Goal: Communication & Community: Ask a question

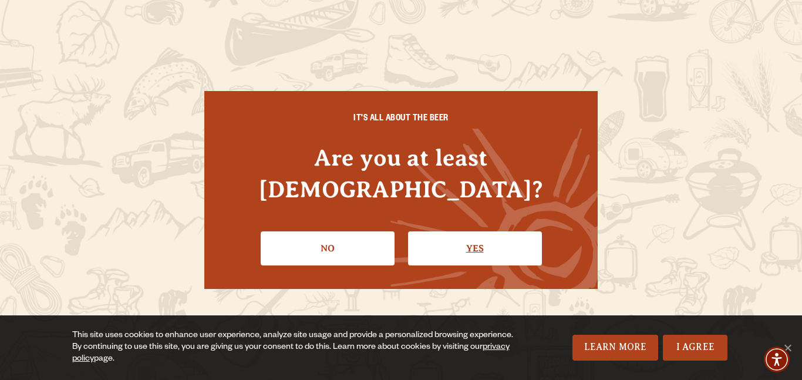
click at [430, 231] on link "Yes" at bounding box center [475, 248] width 134 height 34
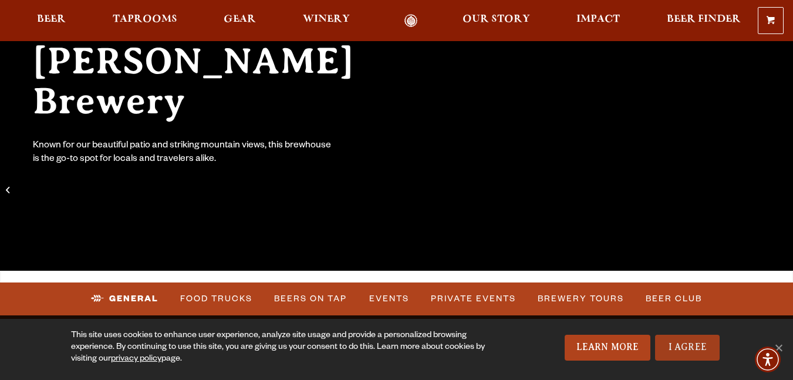
scroll to position [176, 0]
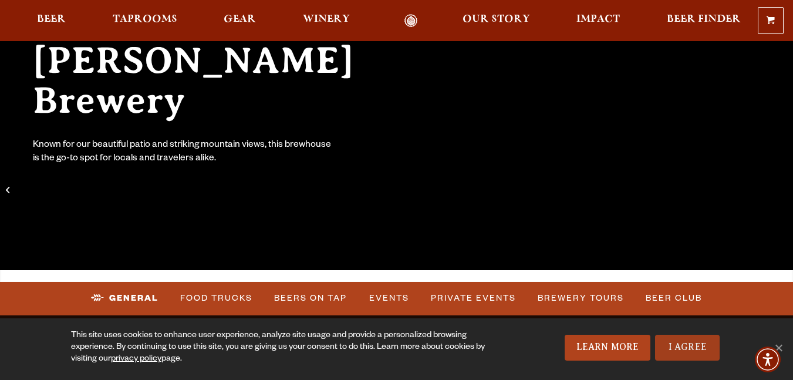
click at [685, 349] on link "I Agree" at bounding box center [687, 348] width 65 height 26
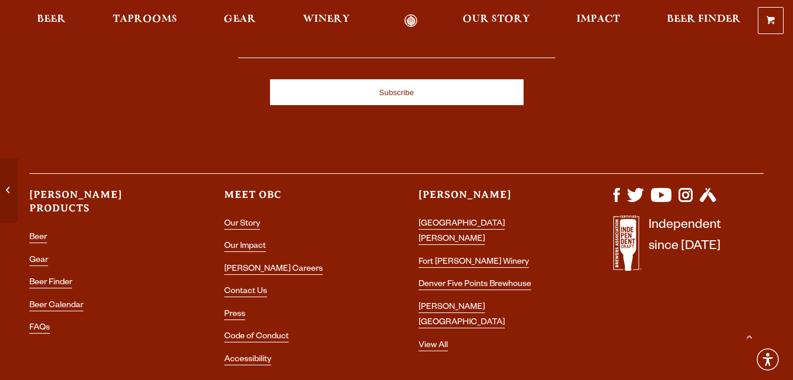
scroll to position [5164, 0]
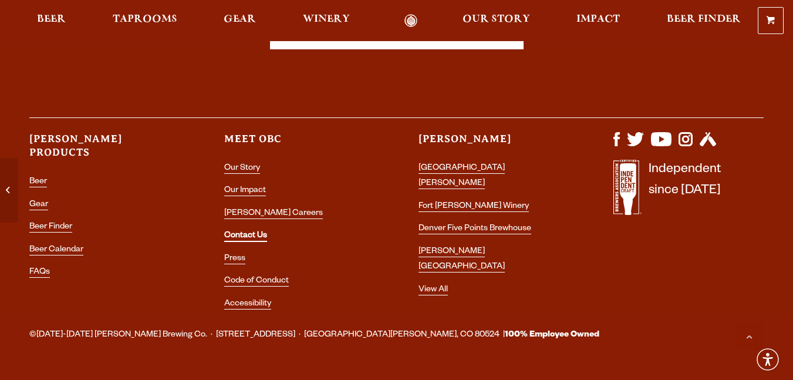
click at [262, 231] on link "Contact Us" at bounding box center [245, 236] width 43 height 11
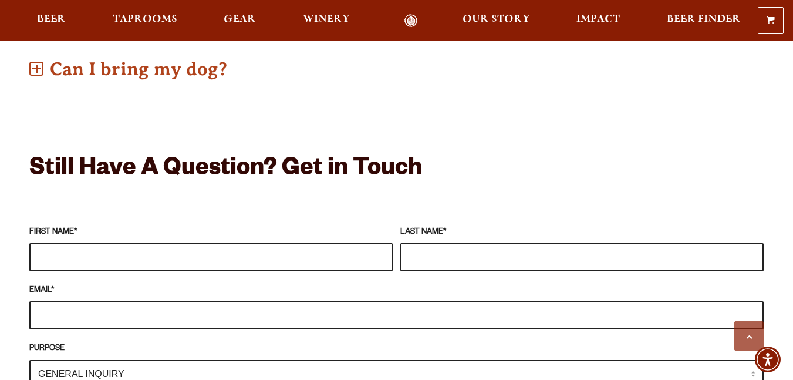
scroll to position [1015, 0]
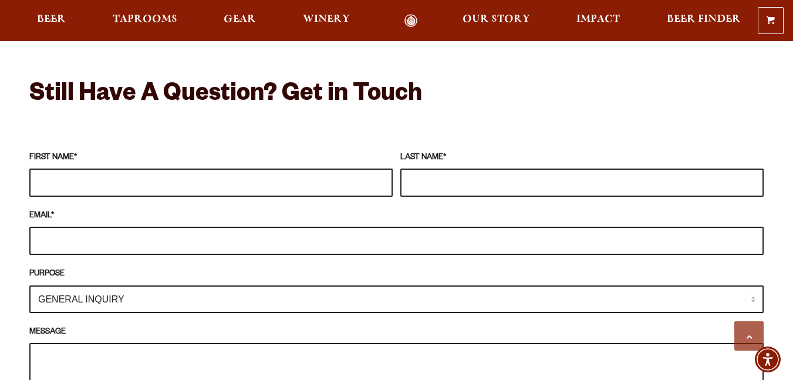
click at [83, 169] on input "FIRST NAME *" at bounding box center [210, 183] width 363 height 28
type input "James"
click at [423, 169] on input "M Steinbach" at bounding box center [581, 183] width 363 height 28
click at [424, 169] on input "M Steinbach" at bounding box center [581, 183] width 363 height 28
click at [422, 169] on input "M Steinbach" at bounding box center [581, 183] width 363 height 28
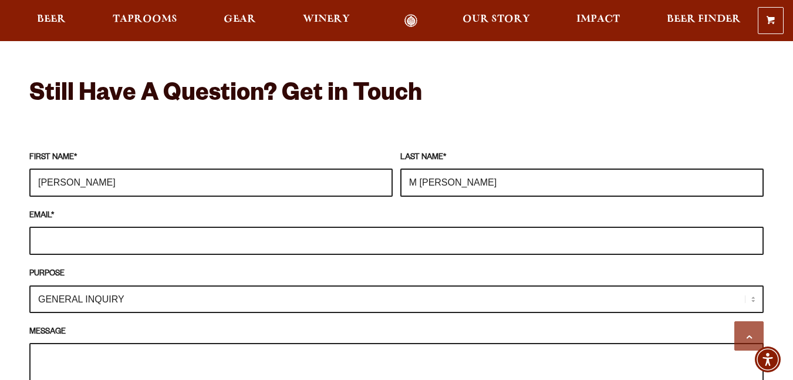
click at [422, 169] on input "M Steinbach" at bounding box center [581, 183] width 363 height 28
click at [421, 169] on input "M Steinbach" at bounding box center [581, 183] width 363 height 28
type input "Steinbach"
click at [34, 227] on input "EMAIL *" at bounding box center [396, 241] width 734 height 28
type input "Jamessteinbach56@gmail.com"
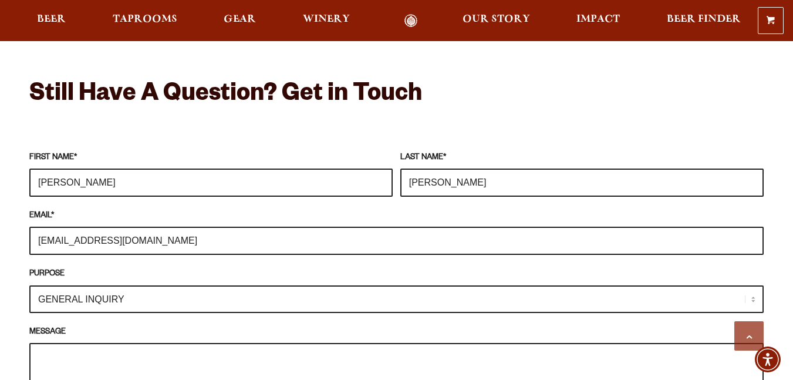
click at [127, 285] on select "GENERAL INQUIRY TAPROOM / BREWERY WINERY BOOK A TOUR MEDIA INQUIRY GEAR SHOP OD…" at bounding box center [396, 299] width 734 height 28
click at [29, 285] on select "GENERAL INQUIRY TAPROOM / BREWERY WINERY BOOK A TOUR MEDIA INQUIRY GEAR SHOP OD…" at bounding box center [396, 299] width 734 height 28
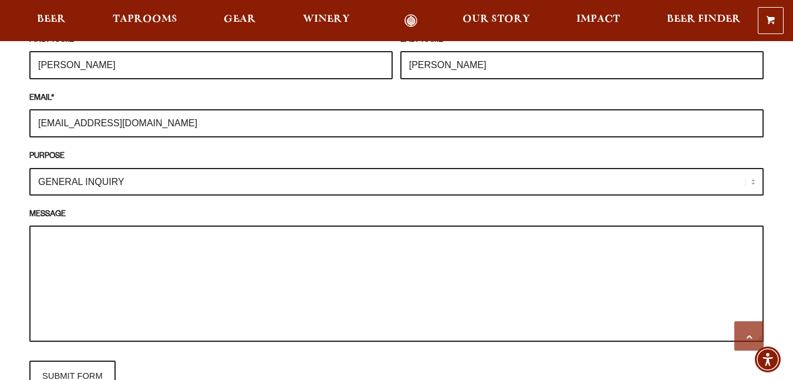
scroll to position [1191, 0]
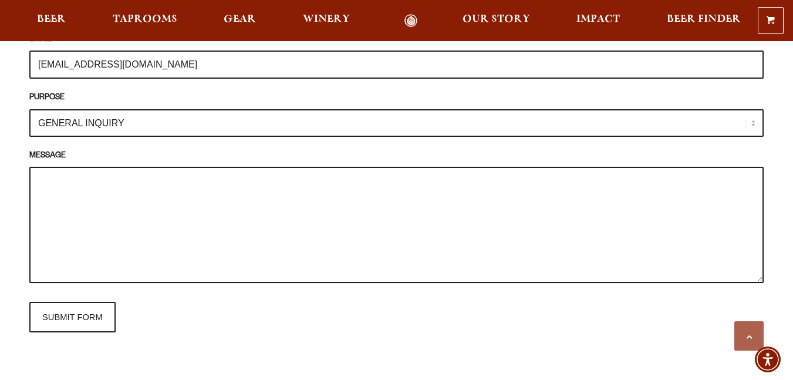
click at [128, 196] on textarea "MESSAGE" at bounding box center [396, 225] width 734 height 116
paste textarea "Hi there, I hope you are well! I'm James - I play in a band called Float Like a…"
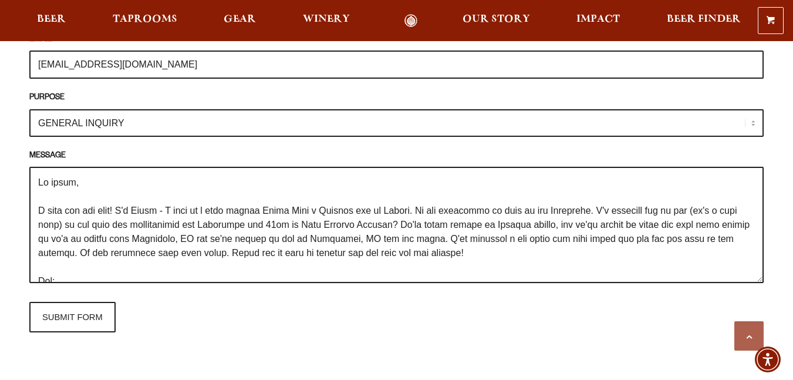
drag, startPoint x: 410, startPoint y: 193, endPoint x: 407, endPoint y: 225, distance: 32.4
click at [407, 225] on textarea "MESSAGE" at bounding box center [396, 225] width 734 height 116
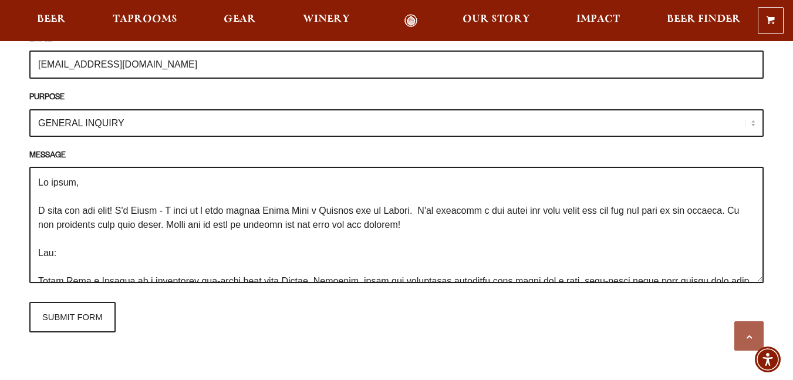
paste textarea "We have found ourselves with some openings in our calendar coming up in Novembe…"
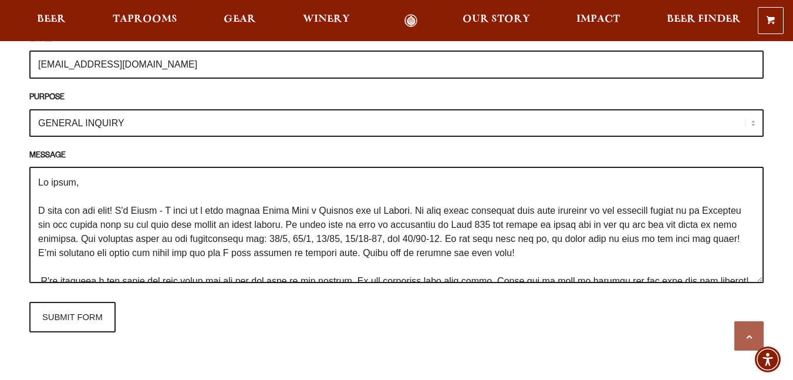
scroll to position [4, 0]
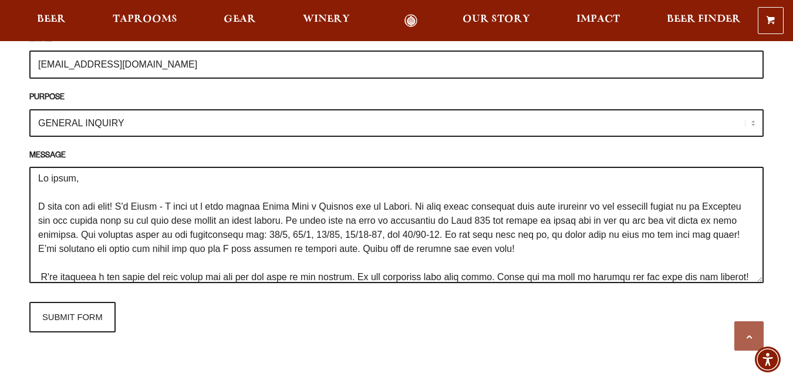
click at [555, 200] on textarea "MESSAGE" at bounding box center [396, 225] width 734 height 116
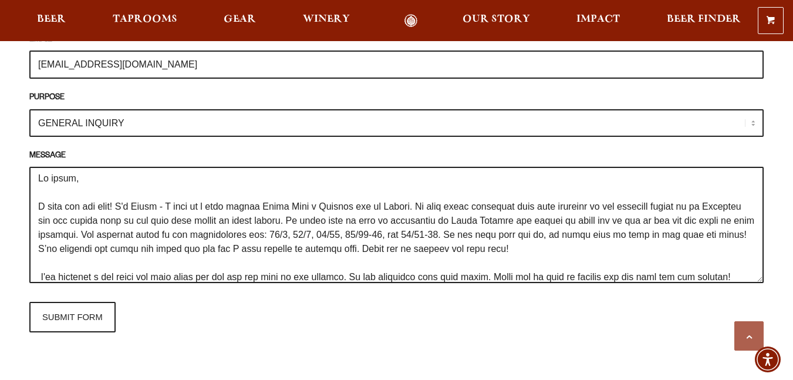
click at [443, 218] on textarea "MESSAGE" at bounding box center [396, 225] width 734 height 116
drag, startPoint x: 420, startPoint y: 232, endPoint x: 105, endPoint y: 230, distance: 315.9
click at [105, 230] on textarea "MESSAGE" at bounding box center [396, 225] width 734 height 116
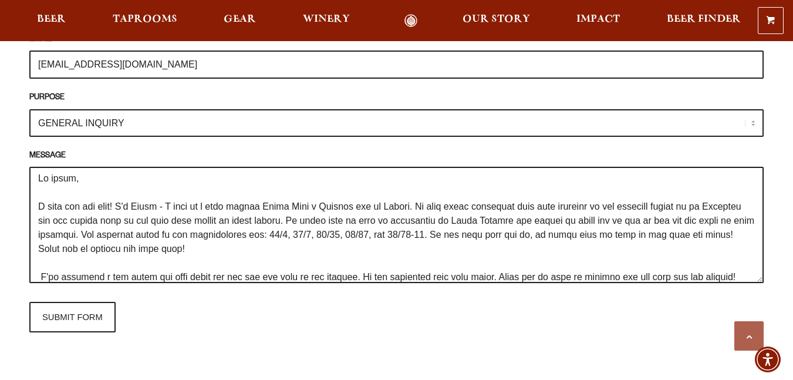
scroll to position [63, 0]
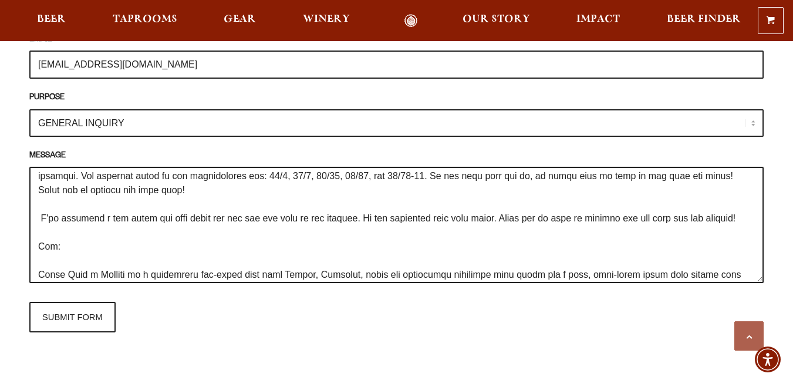
drag, startPoint x: 369, startPoint y: 200, endPoint x: 40, endPoint y: 200, distance: 328.8
click at [40, 200] on textarea "MESSAGE" at bounding box center [396, 225] width 734 height 116
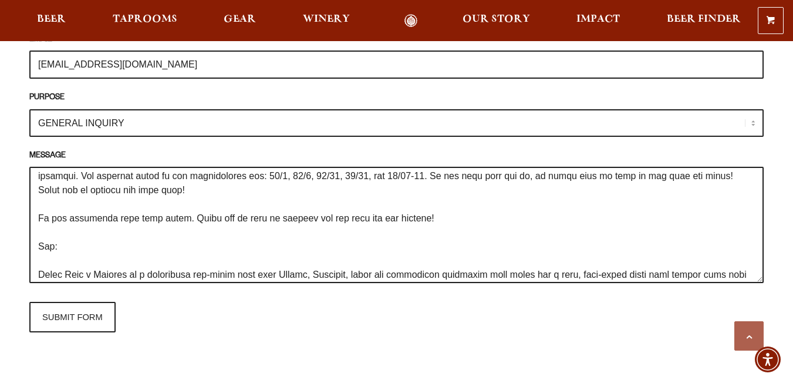
drag, startPoint x: 428, startPoint y: 197, endPoint x: 25, endPoint y: 196, distance: 403.3
click at [25, 196] on div "Frequently Asked Questions What’s Your Shipping & Exchange Policy? Shipping: Ou…" at bounding box center [396, 90] width 793 height 1504
drag, startPoint x: 258, startPoint y: 174, endPoint x: 105, endPoint y: 175, distance: 153.2
click at [105, 175] on textarea "MESSAGE" at bounding box center [396, 225] width 734 height 116
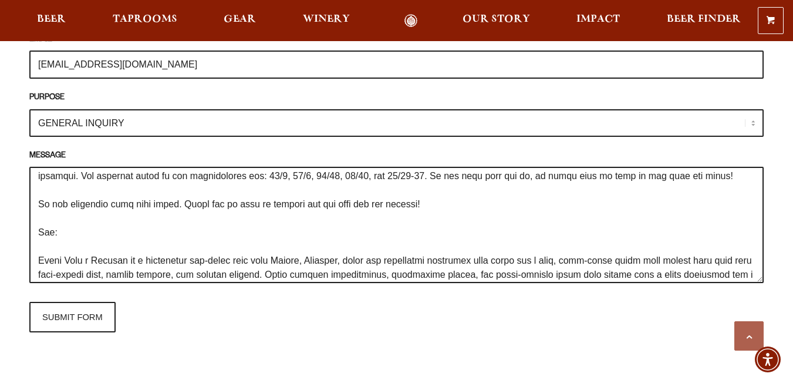
paste textarea "We are traveling with full sound. Thank you so much in advance for any help you…"
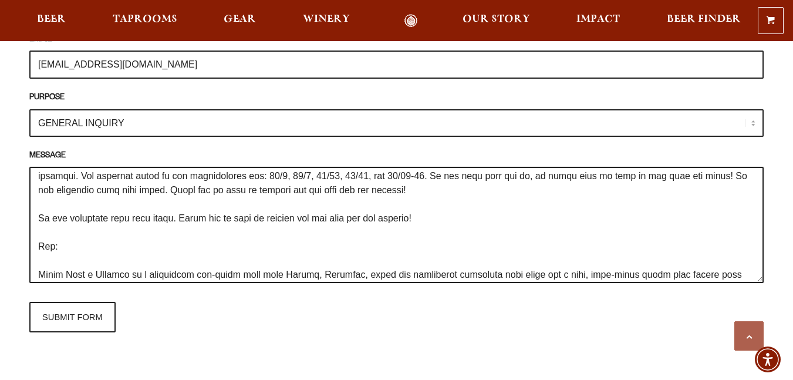
drag, startPoint x: 433, startPoint y: 201, endPoint x: 11, endPoint y: 203, distance: 422.1
click at [11, 203] on div "Frequently Asked Questions What’s Your Shipping & Exchange Policy? Shipping: Ou…" at bounding box center [396, 90] width 793 height 1504
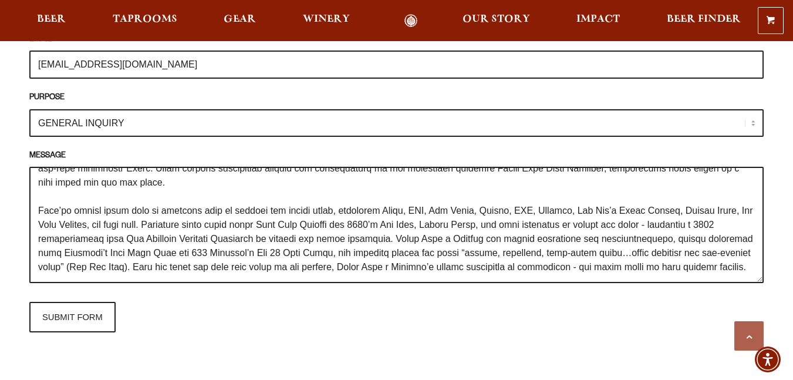
scroll to position [237, 0]
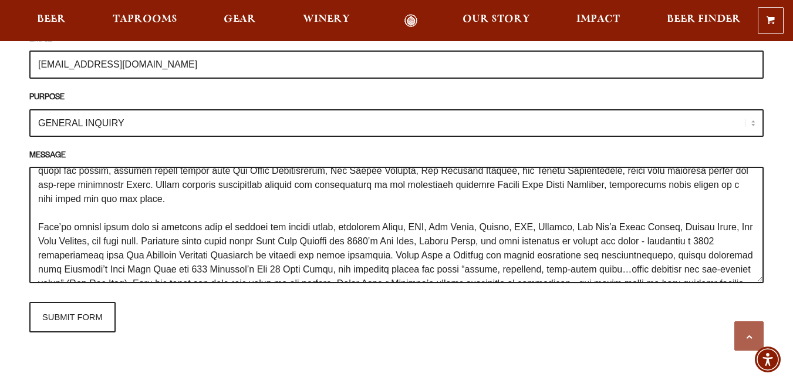
click at [120, 223] on textarea "MESSAGE" at bounding box center [396, 225] width 734 height 116
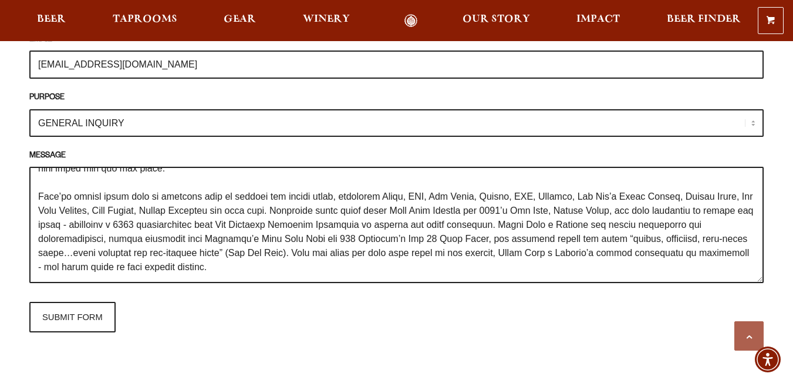
scroll to position [296, 0]
click at [196, 252] on textarea "MESSAGE" at bounding box center [396, 225] width 734 height 116
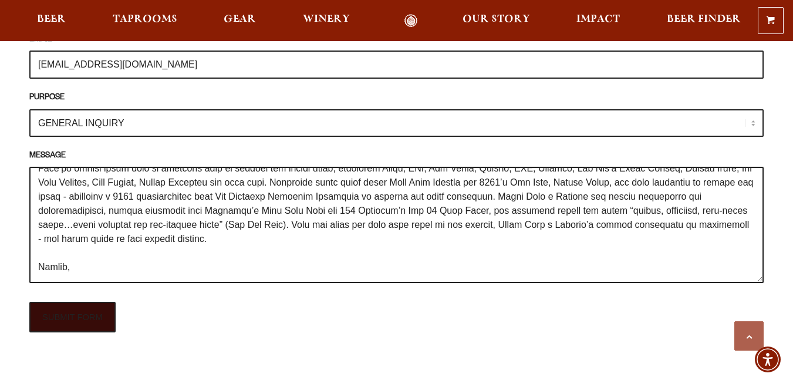
type textarea "Hi there, I hope you are well! I'm James - I play in a band called Float Like a…"
click at [85, 306] on input "SUBMIT FORM" at bounding box center [72, 317] width 86 height 31
type input "Sending"
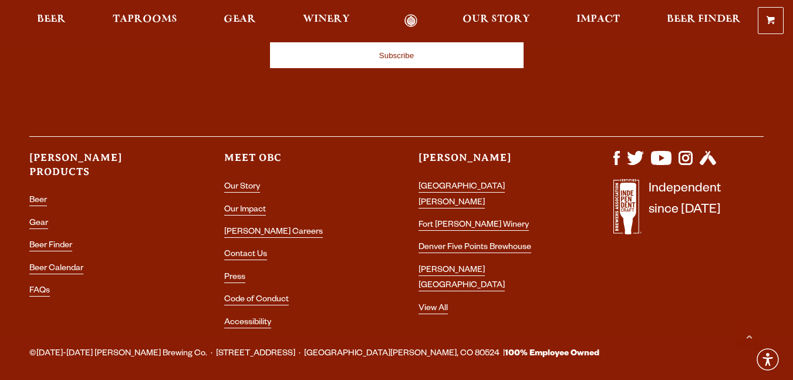
scroll to position [2091, 0]
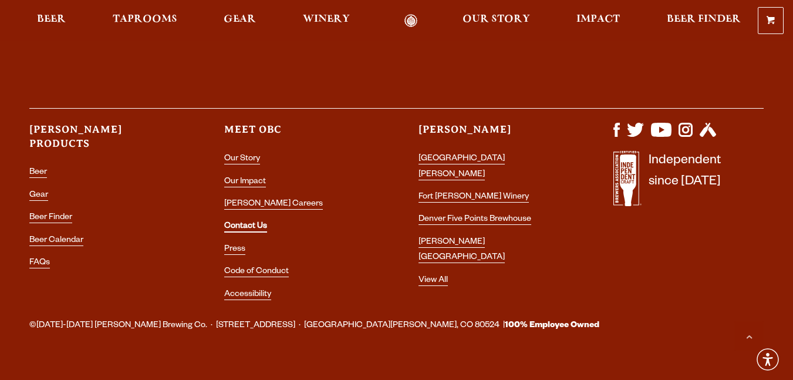
click at [241, 222] on link "Contact Us" at bounding box center [245, 227] width 43 height 11
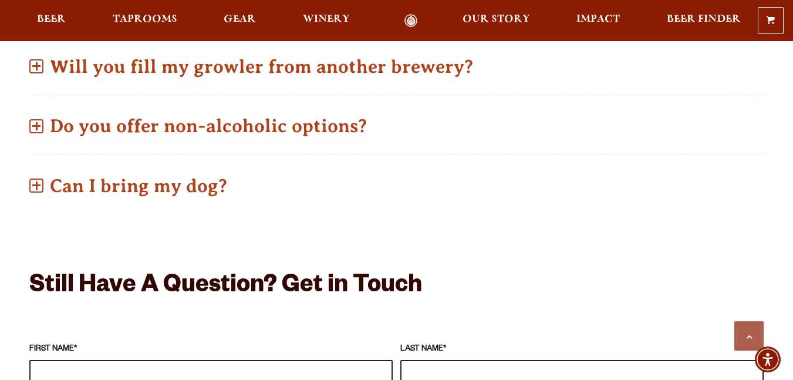
scroll to position [822, 0]
